Goal: Task Accomplishment & Management: Manage account settings

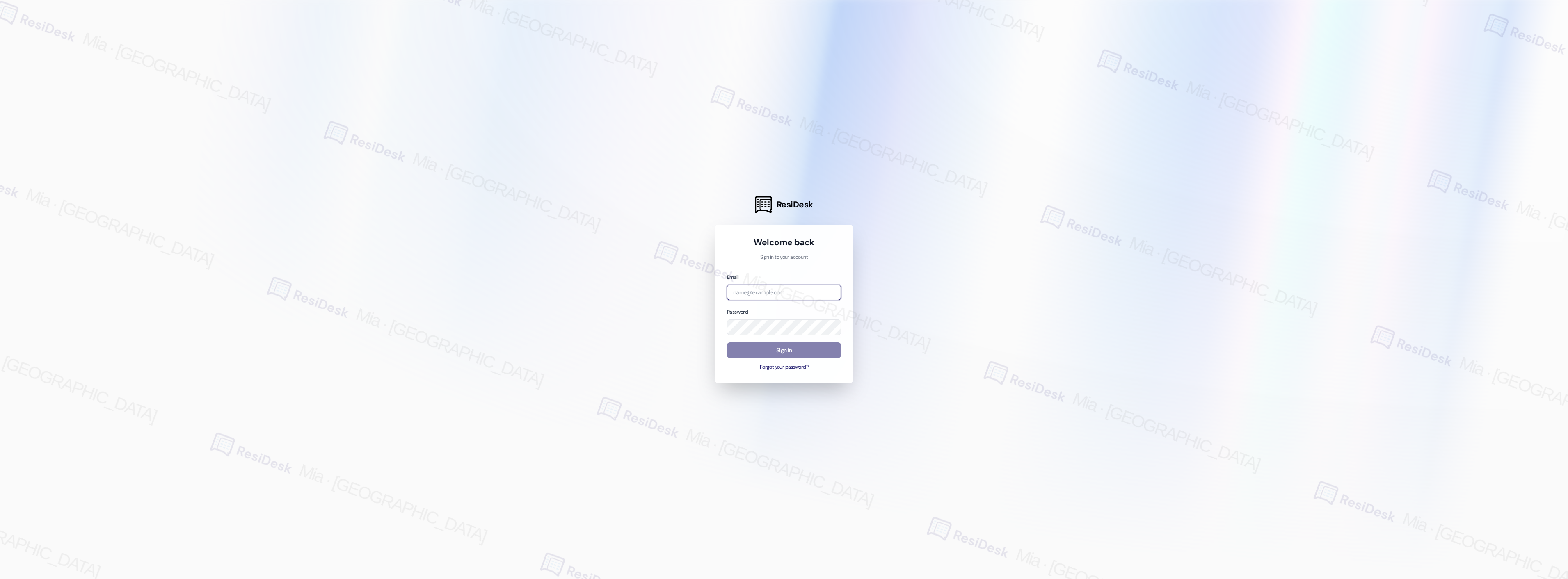
click at [777, 296] on input "email" at bounding box center [783, 293] width 114 height 16
click at [0, 578] on com-1password-button at bounding box center [0, 579] width 0 height 0
click at [766, 301] on div "Email Password Sign In Forgot your password?" at bounding box center [783, 322] width 114 height 99
click at [768, 294] on input "email" at bounding box center [783, 293] width 114 height 16
type input "automated-surveys-boyd_wilson-mia.caampued@boyd_[DOMAIN_NAME]"
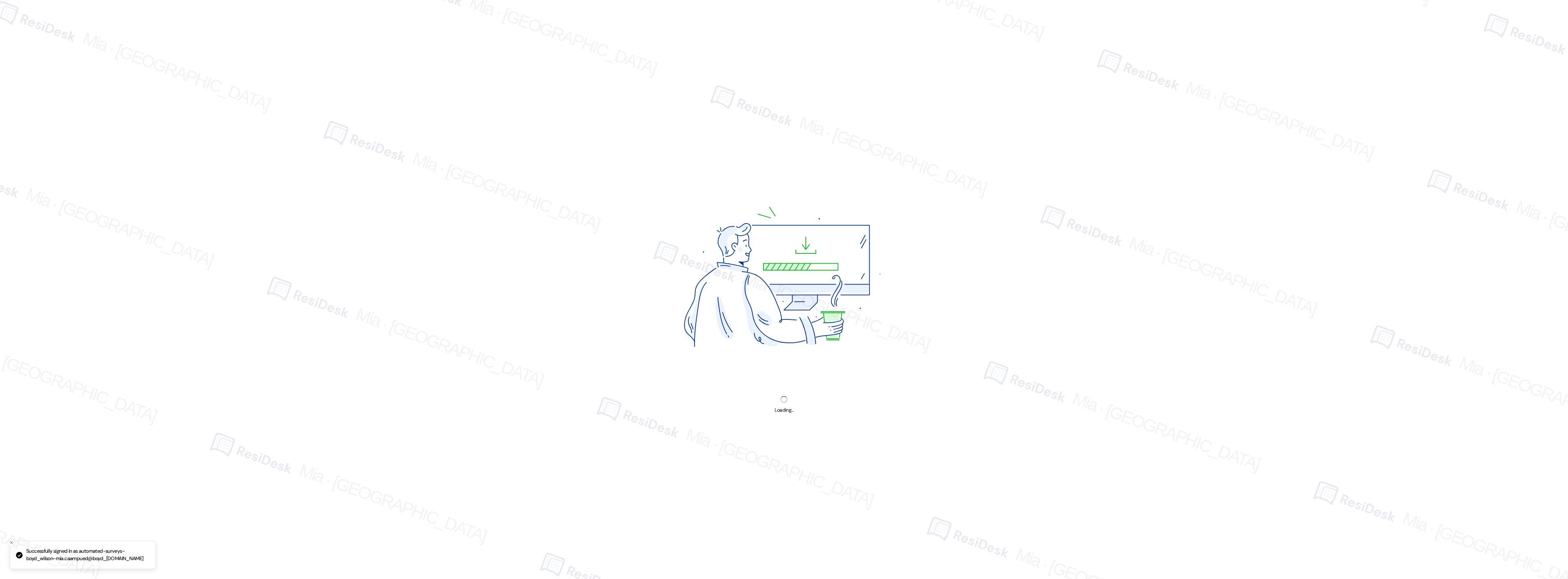
click at [772, 341] on div "Loading..." at bounding box center [784, 290] width 1568 height 579
